Goal: Information Seeking & Learning: Learn about a topic

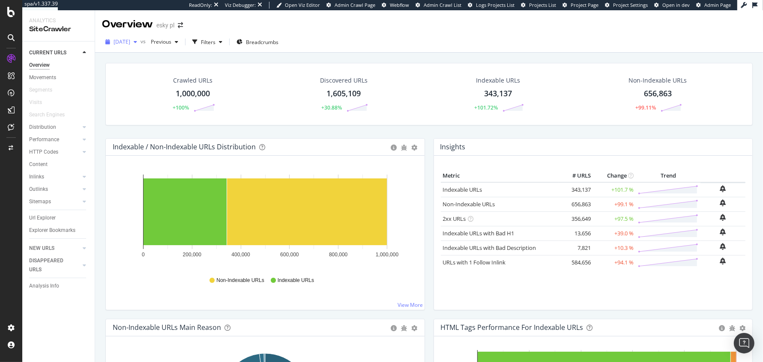
click at [130, 39] on span "[DATE]" at bounding box center [122, 41] width 17 height 7
click at [385, 39] on div "[DATE] vs Previous Filters Breadcrumbs" at bounding box center [429, 43] width 668 height 17
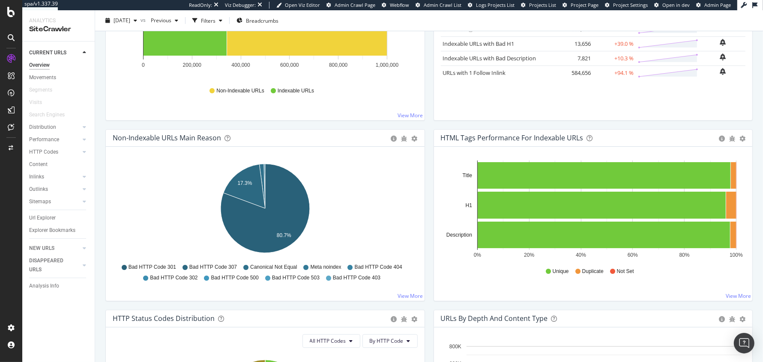
scroll to position [96, 0]
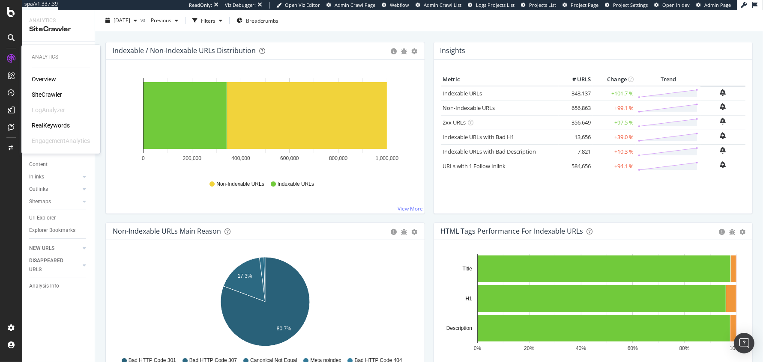
click at [53, 124] on div "RealKeywords" at bounding box center [51, 125] width 38 height 9
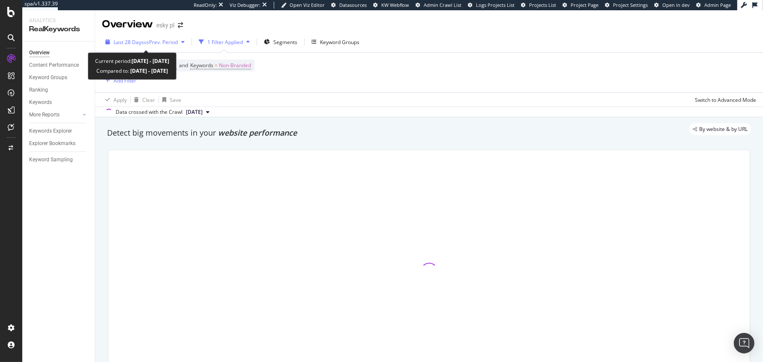
click at [140, 42] on span "Last 28 Days" at bounding box center [129, 42] width 30 height 7
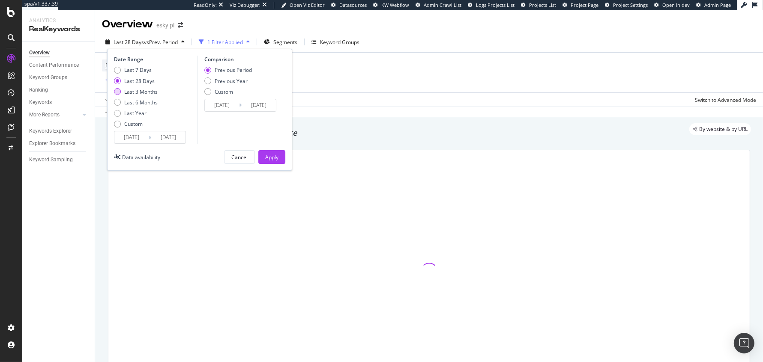
click at [134, 94] on div "Last 3 Months" at bounding box center [140, 91] width 33 height 7
type input "[DATE]"
click at [234, 79] on div "Previous Year" at bounding box center [231, 81] width 33 height 7
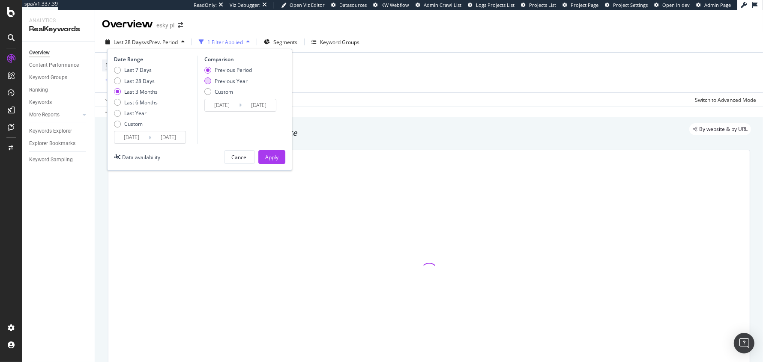
type input "[DATE]"
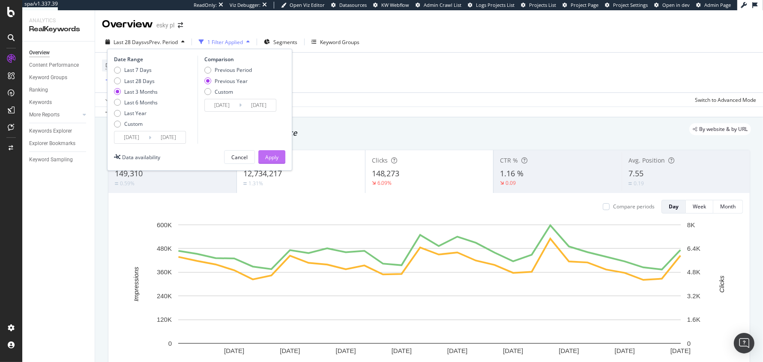
click at [274, 155] on div "Apply" at bounding box center [271, 157] width 13 height 7
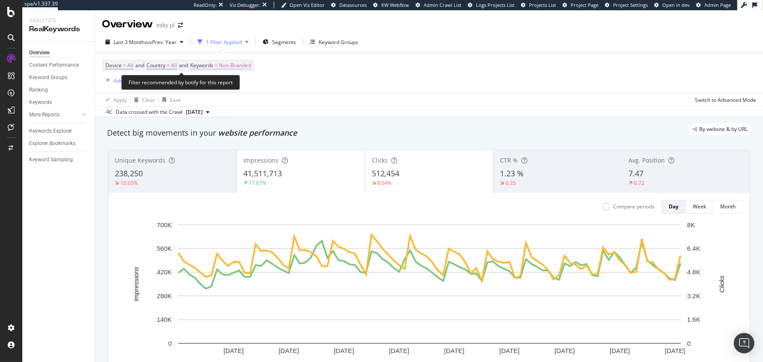
click at [209, 66] on span "Keywords" at bounding box center [201, 65] width 23 height 7
click at [215, 90] on div "Non-Branded" at bounding box center [226, 85] width 46 height 13
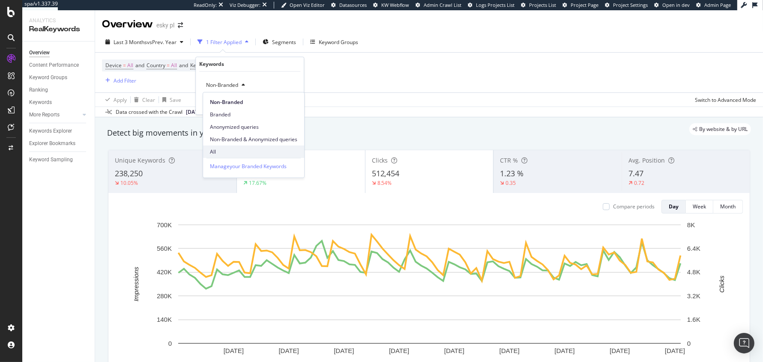
click at [221, 152] on span "All" at bounding box center [253, 152] width 87 height 8
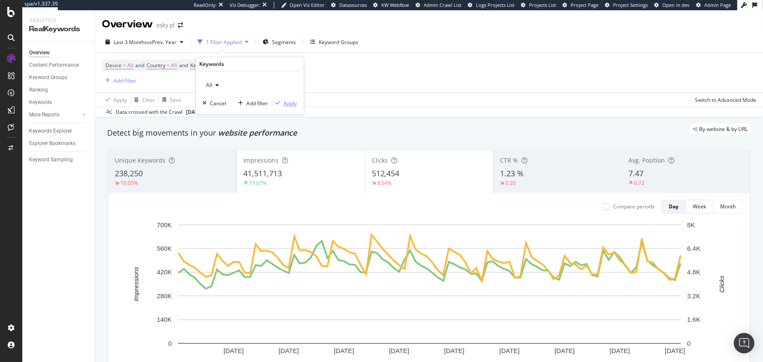
click at [289, 101] on div "Apply" at bounding box center [290, 103] width 13 height 7
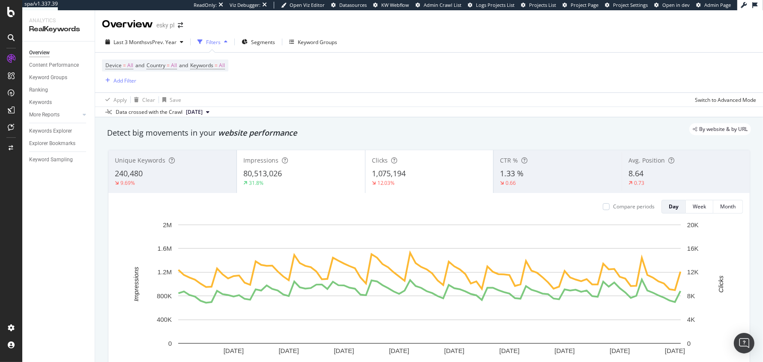
click at [530, 177] on div "1.33 %" at bounding box center [557, 173] width 115 height 11
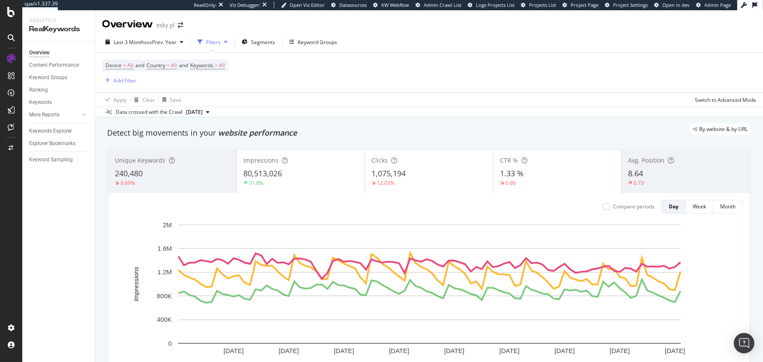
click at [322, 171] on div "80,513,026" at bounding box center [300, 173] width 115 height 11
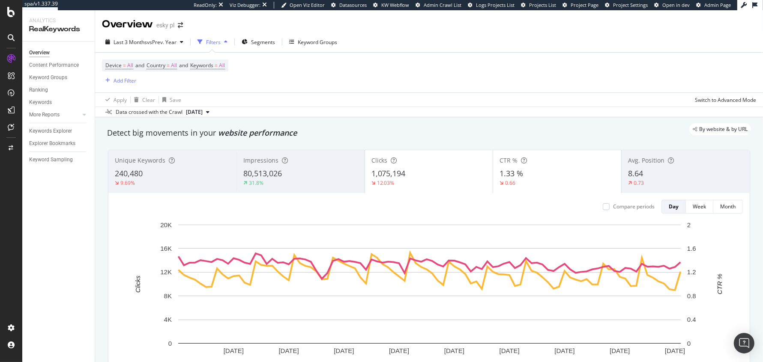
click at [538, 171] on div "1.33 %" at bounding box center [556, 173] width 115 height 11
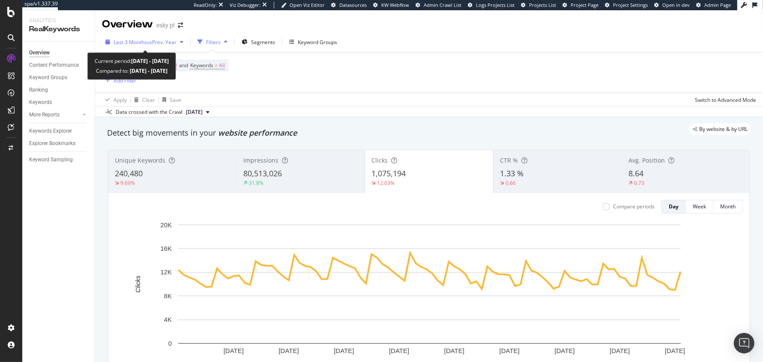
click at [128, 46] on div "Last 3 Months vs Prev. Year" at bounding box center [144, 42] width 85 height 13
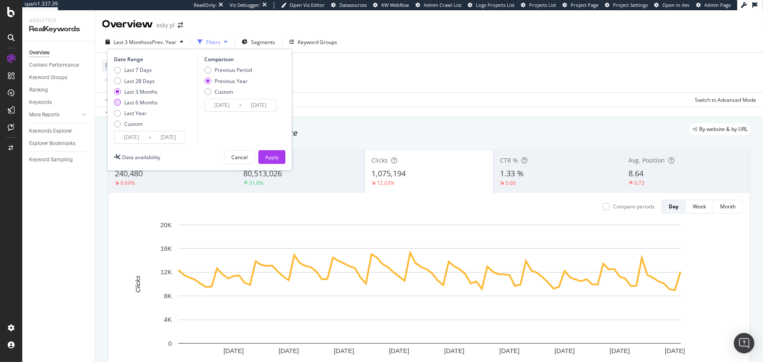
click at [132, 102] on div "Last 6 Months" at bounding box center [140, 102] width 33 height 7
type input "[DATE]"
click at [263, 157] on button "Apply" at bounding box center [271, 157] width 27 height 14
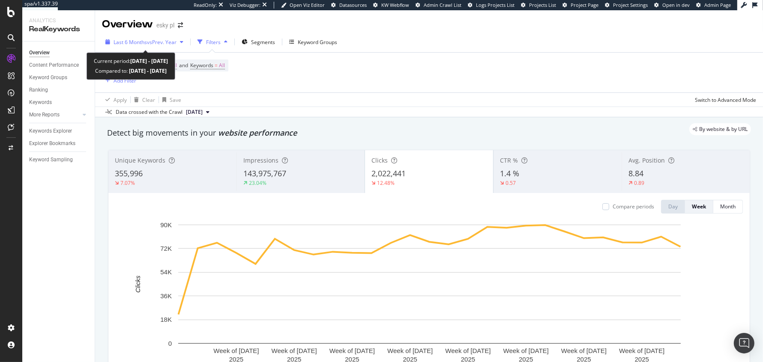
click at [141, 38] on div "Last 6 Months vs Prev. Year" at bounding box center [144, 42] width 85 height 13
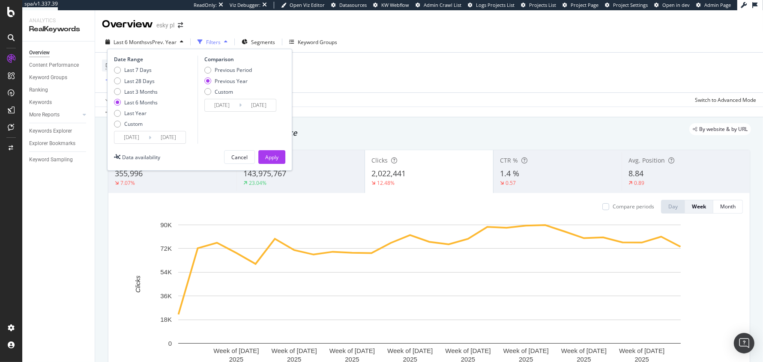
click at [374, 65] on div "Device = All and Country = All and Keywords = All Add Filter" at bounding box center [429, 73] width 654 height 40
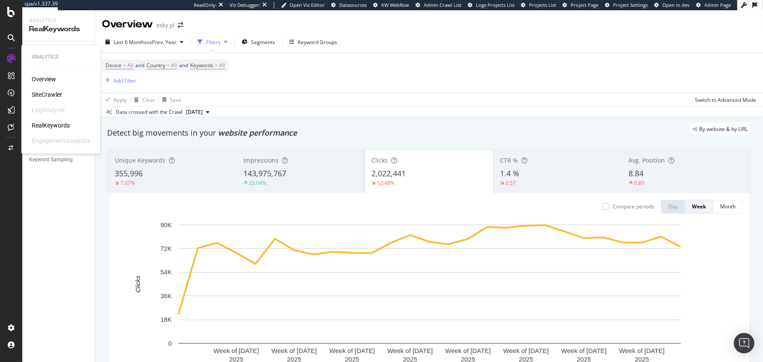
click at [42, 93] on div "SiteCrawler" at bounding box center [47, 94] width 30 height 9
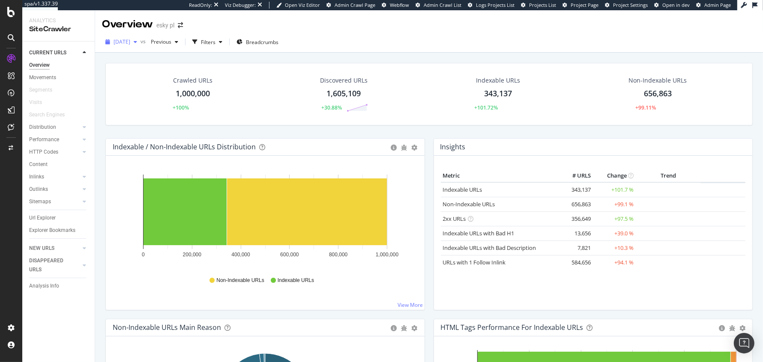
click at [130, 43] on span "[DATE]" at bounding box center [122, 41] width 17 height 7
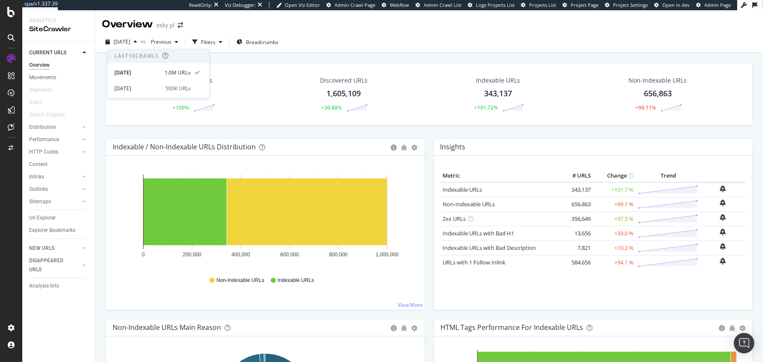
click at [418, 43] on div "[DATE] vs Previous Filters Breadcrumbs" at bounding box center [429, 43] width 668 height 17
